Goal: Transaction & Acquisition: Purchase product/service

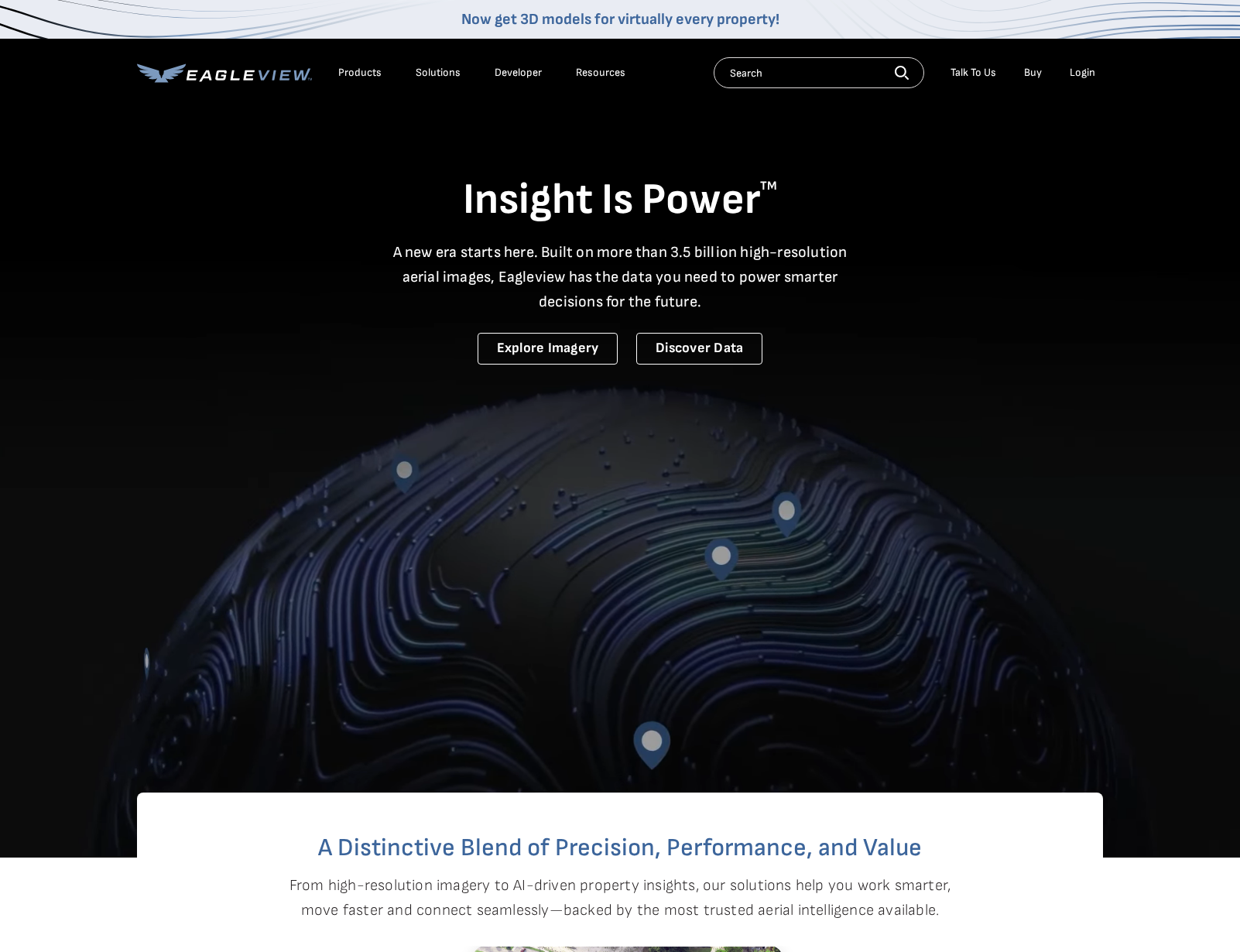
click at [1038, 68] on link "Buy" at bounding box center [1032, 72] width 18 height 14
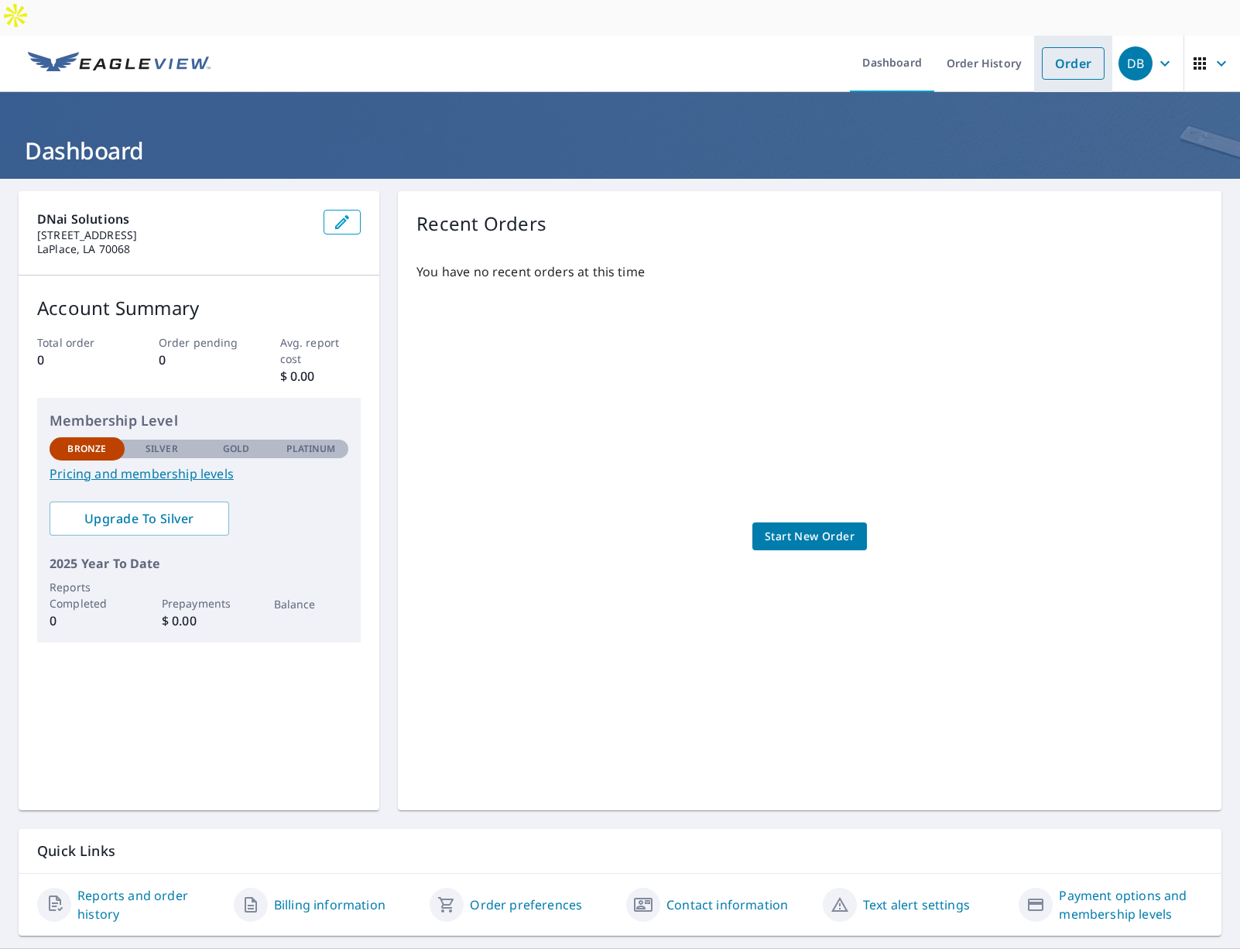
click at [1071, 47] on link "Order" at bounding box center [1072, 63] width 63 height 33
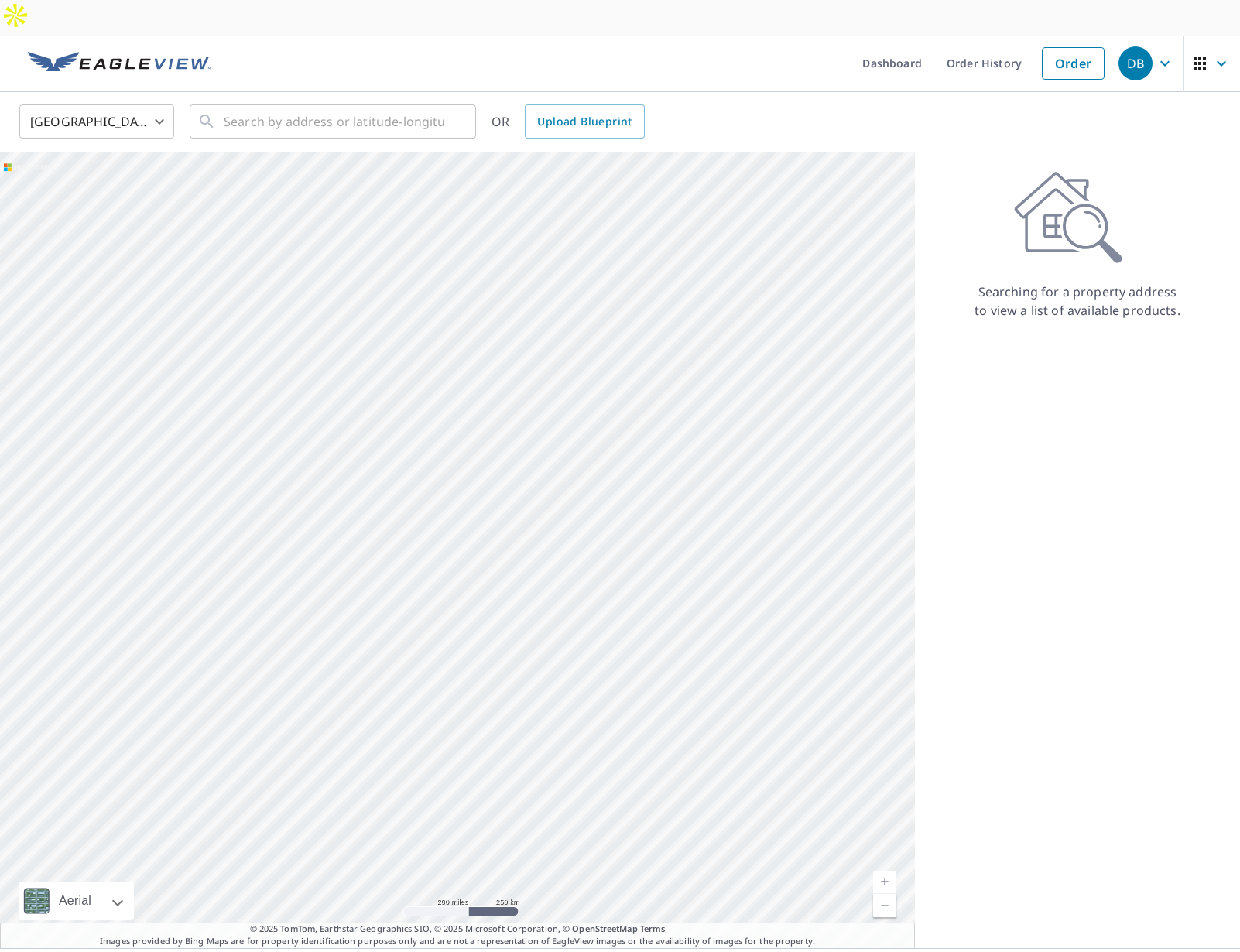
click at [1207, 54] on icon "button" at bounding box center [1200, 64] width 19 height 19
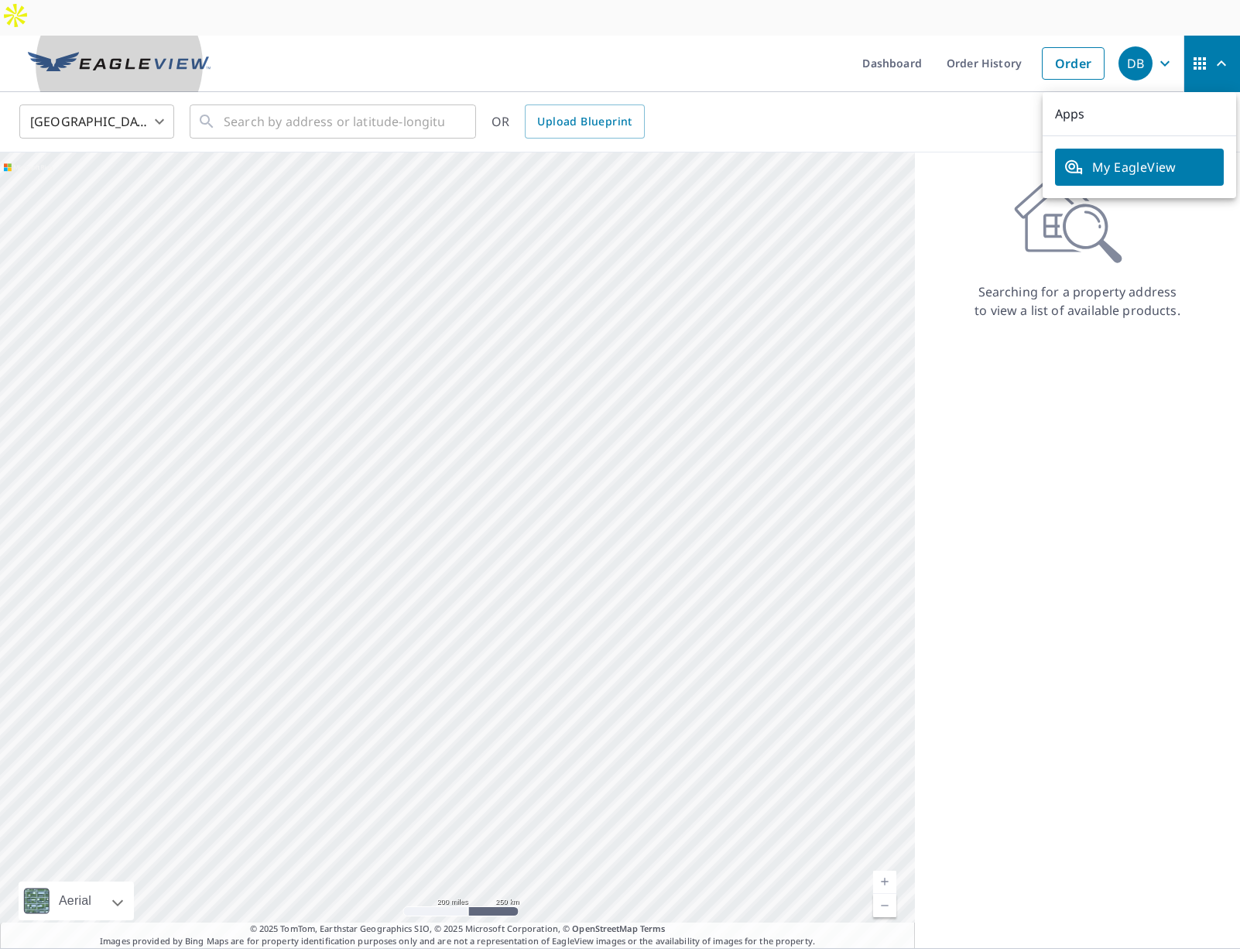
click at [106, 52] on img at bounding box center [119, 63] width 183 height 23
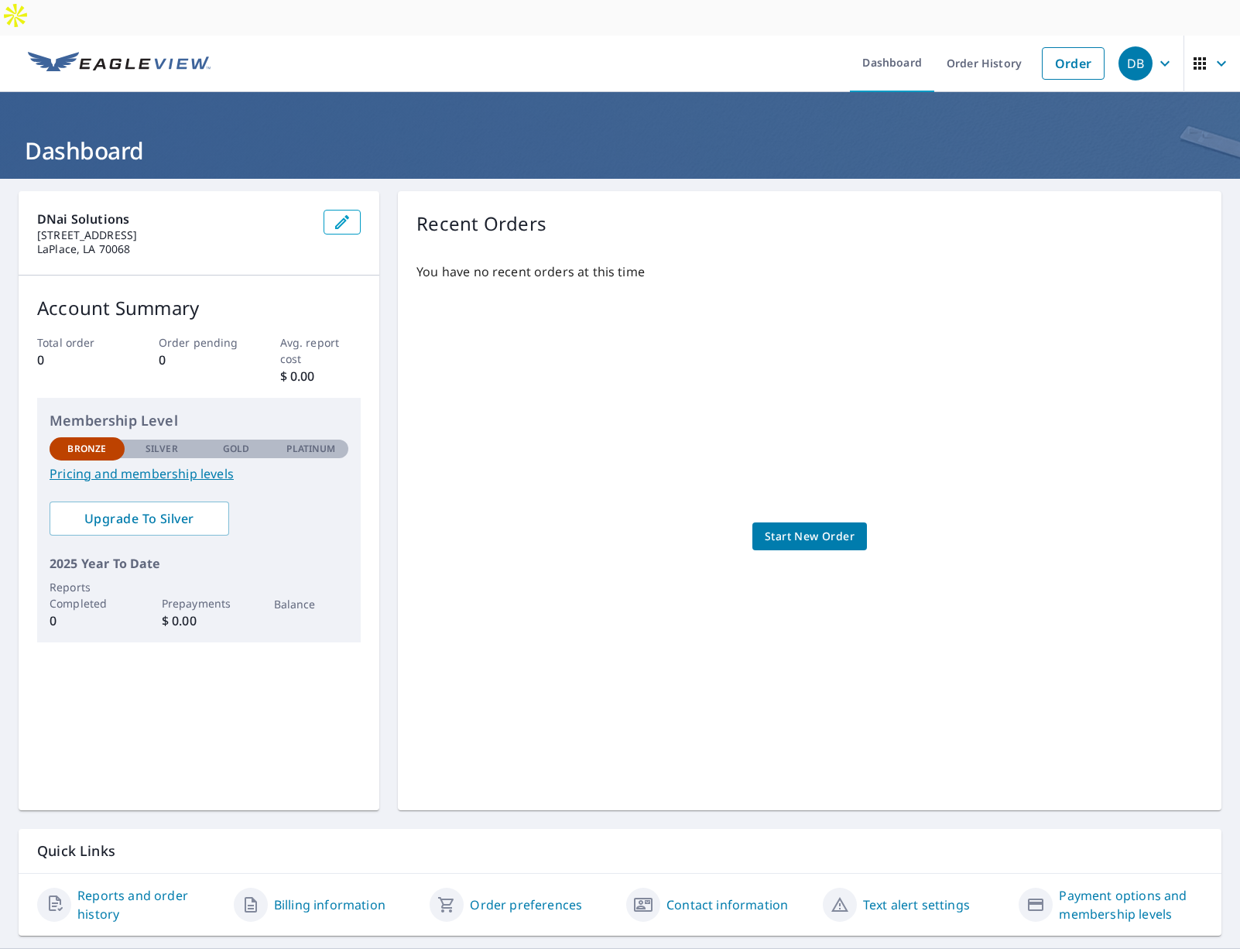
click at [215, 464] on link "Pricing and membership levels" at bounding box center [199, 473] width 299 height 19
